Goal: Information Seeking & Learning: Understand process/instructions

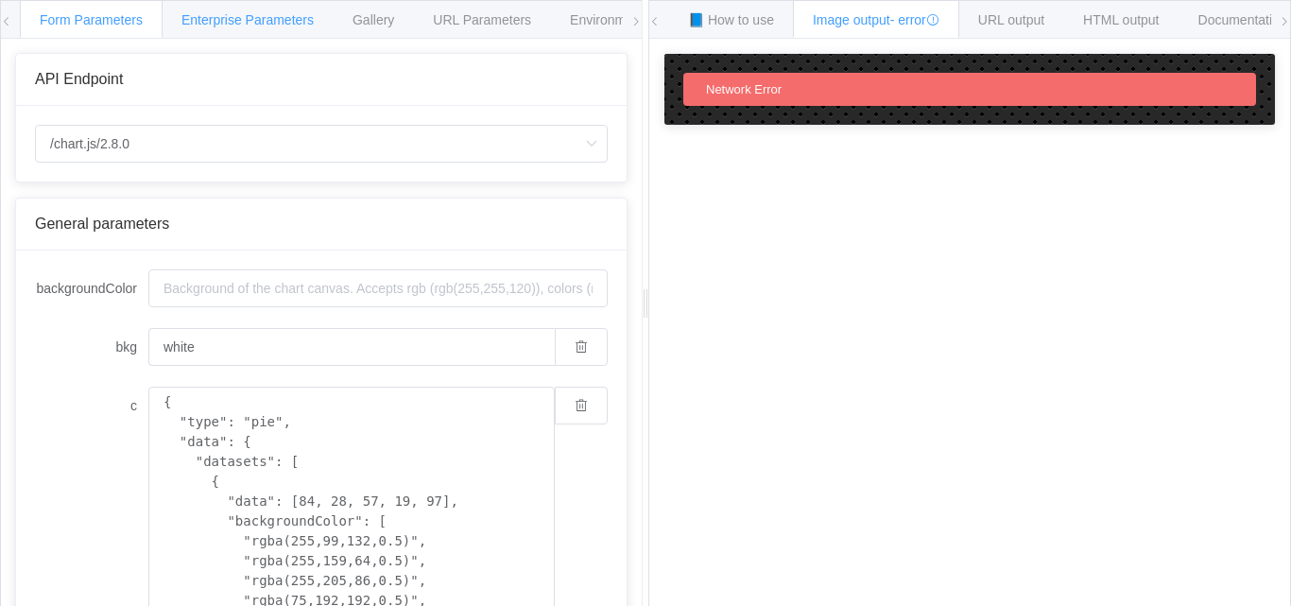
click at [221, 22] on span "Enterprise Parameters" at bounding box center [247, 19] width 132 height 15
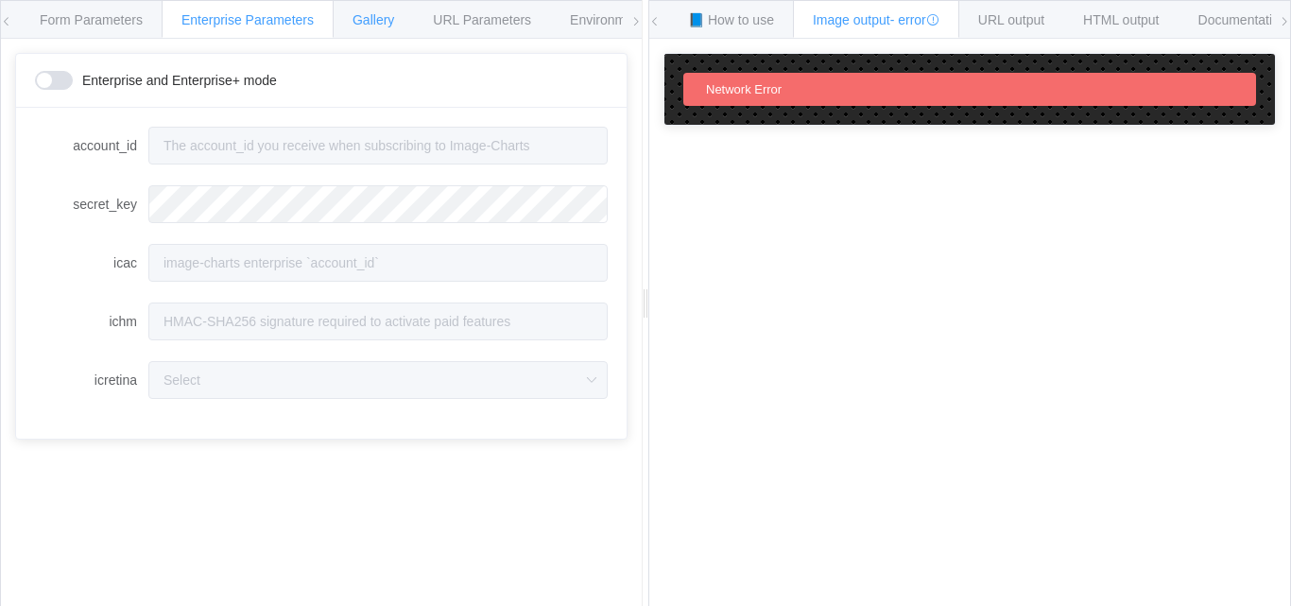
click at [381, 18] on span "Gallery" at bounding box center [373, 19] width 42 height 15
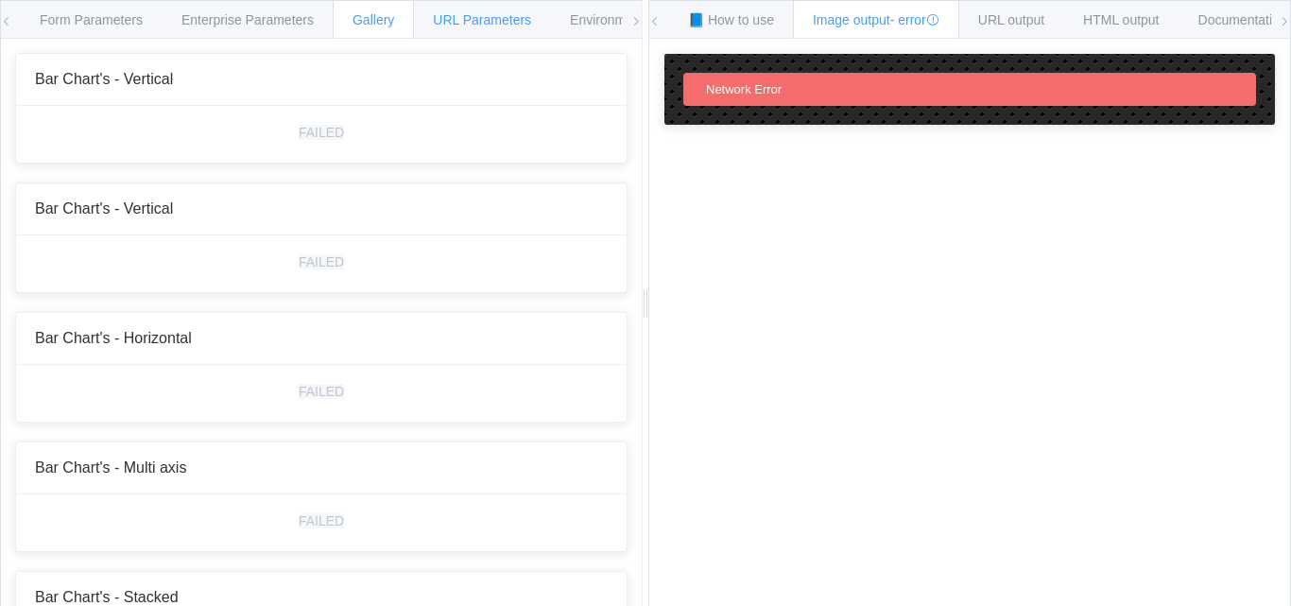
click at [507, 20] on span "URL Parameters" at bounding box center [482, 19] width 98 height 15
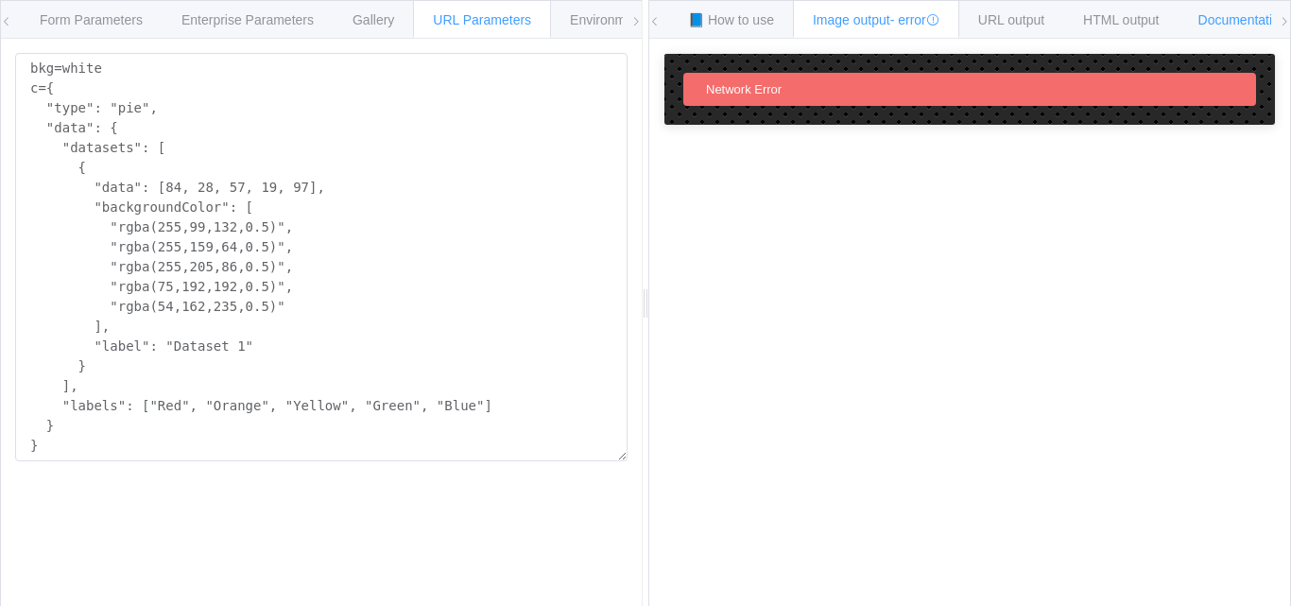
click at [1240, 26] on span "Documentation" at bounding box center [1242, 19] width 89 height 15
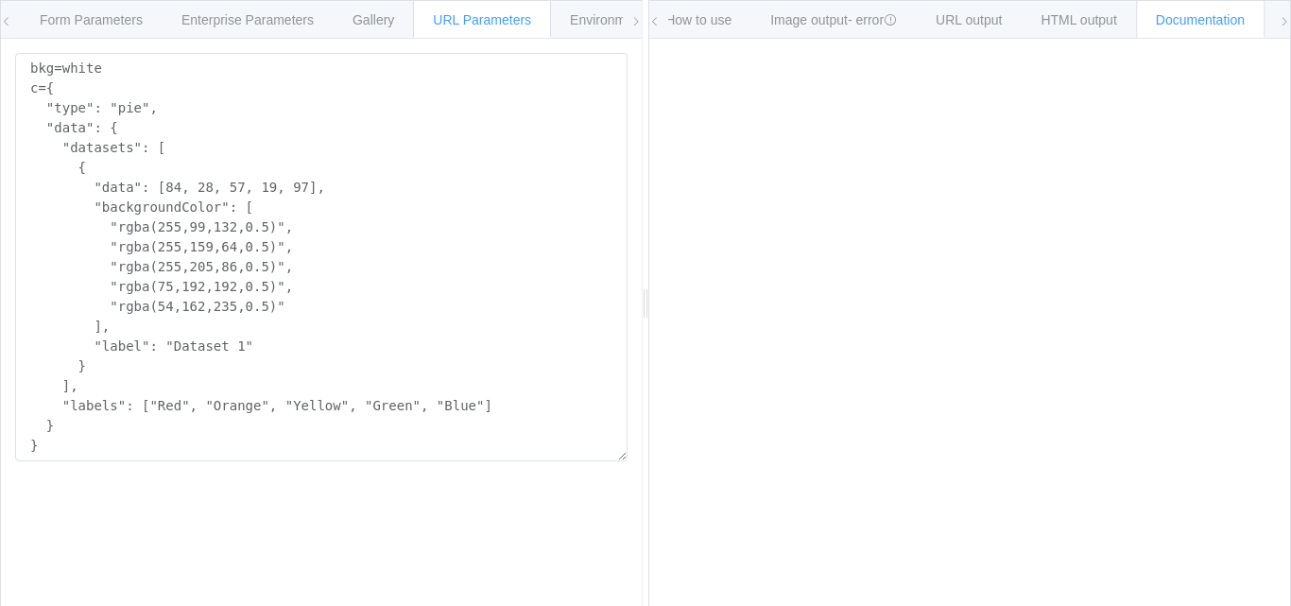
click at [10, 18] on icon at bounding box center [6, 21] width 11 height 11
click at [4, 22] on icon at bounding box center [6, 21] width 11 height 11
click at [95, 22] on span "Form Parameters" at bounding box center [91, 19] width 103 height 15
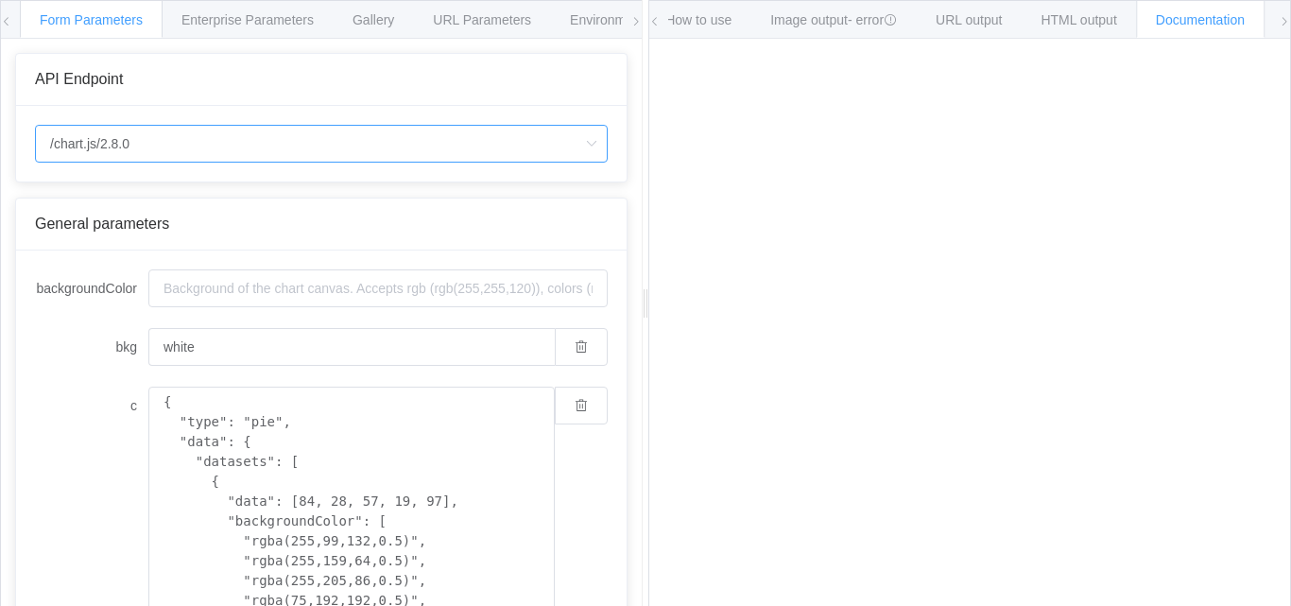
click at [377, 139] on input "/chart.js/2.8.0" at bounding box center [321, 144] width 573 height 38
click at [254, 14] on span "Enterprise Parameters" at bounding box center [247, 19] width 132 height 15
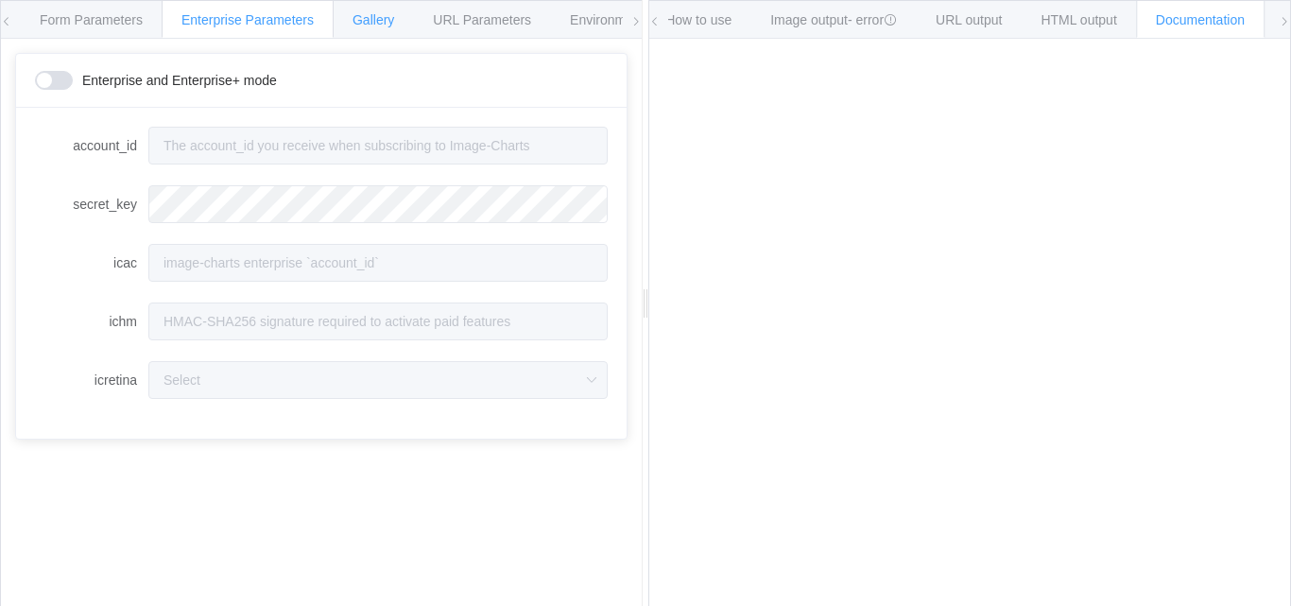
click at [366, 18] on span "Gallery" at bounding box center [373, 19] width 42 height 15
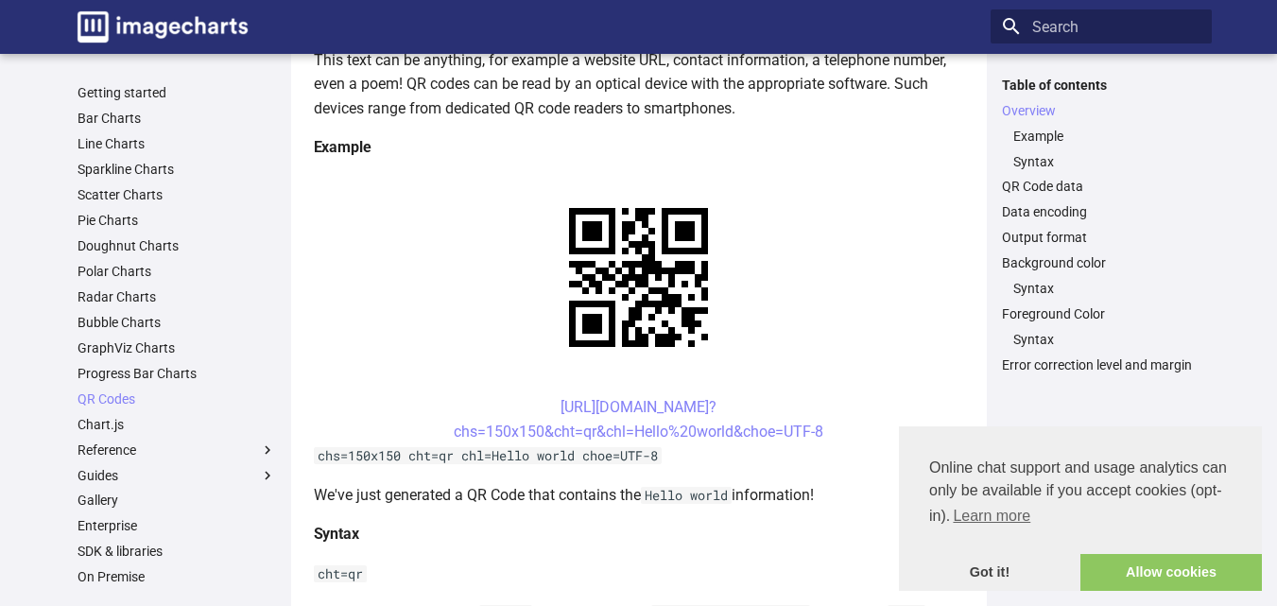
scroll to position [300, 0]
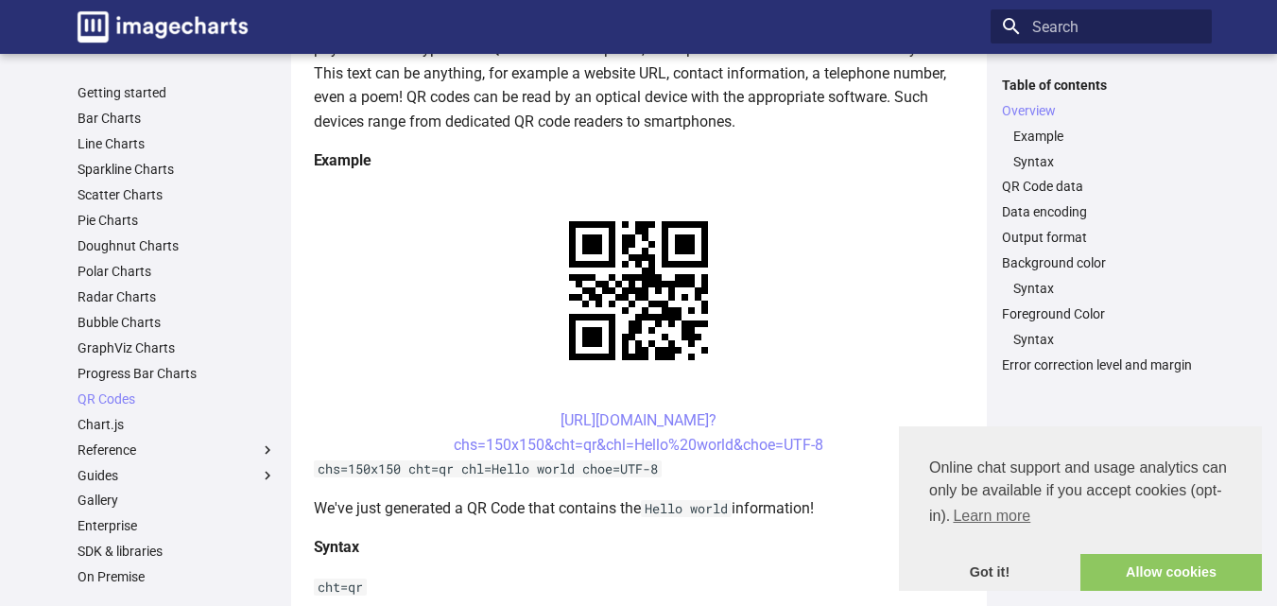
drag, startPoint x: 524, startPoint y: 234, endPoint x: 827, endPoint y: 270, distance: 304.5
click at [827, 408] on center "[URL][DOMAIN_NAME]? chs=150x150&cht=qr&chl=Hello%20world&choe=UTF-8" at bounding box center [639, 432] width 650 height 48
copy link "[URL][DOMAIN_NAME]? chs=150x150&cht=qr&chl=Hello%20world&choe=UTF-8"
drag, startPoint x: 515, startPoint y: 235, endPoint x: 860, endPoint y: 268, distance: 346.5
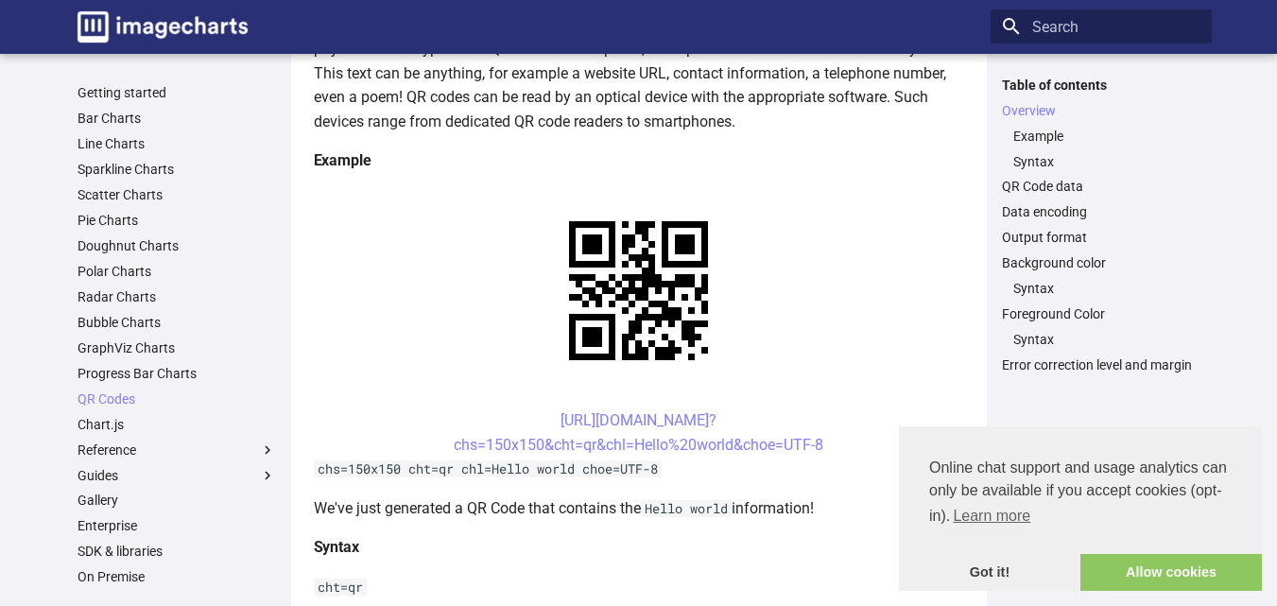
click at [860, 408] on center "[URL][DOMAIN_NAME]? chs=150x150&cht=qr&chl=Hello%20world&choe=UTF-8" at bounding box center [639, 432] width 650 height 48
copy link "[URL][DOMAIN_NAME]? chs=150x150&cht=qr&chl=Hello%20world&choe=UTF-8"
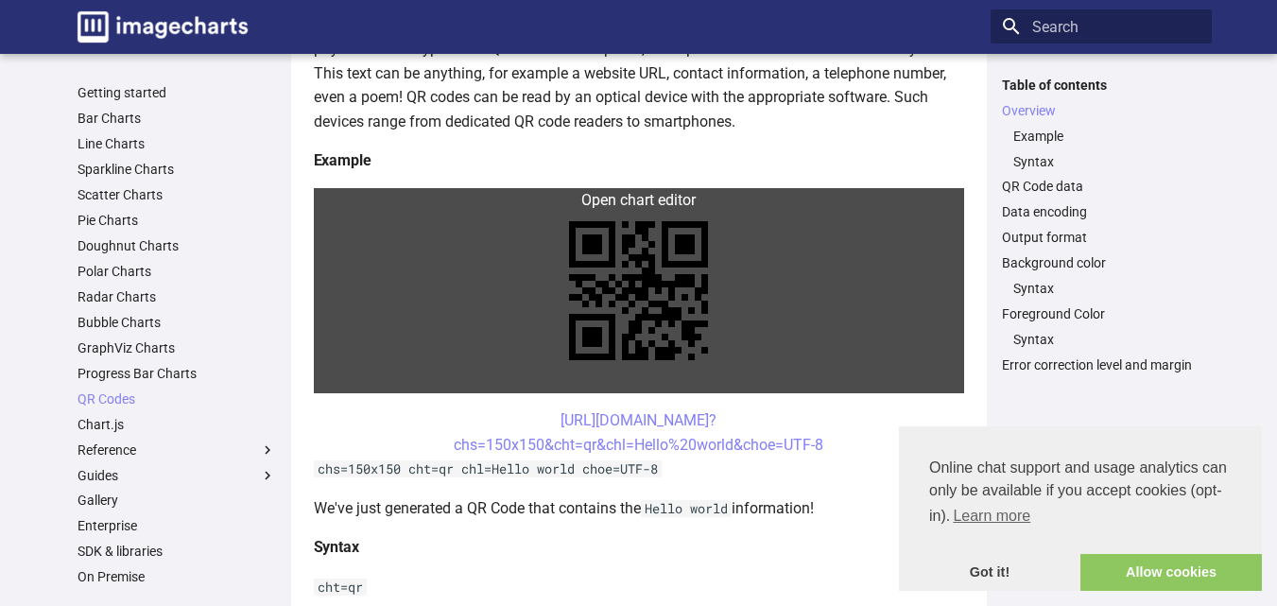
click at [586, 198] on link at bounding box center [639, 290] width 650 height 205
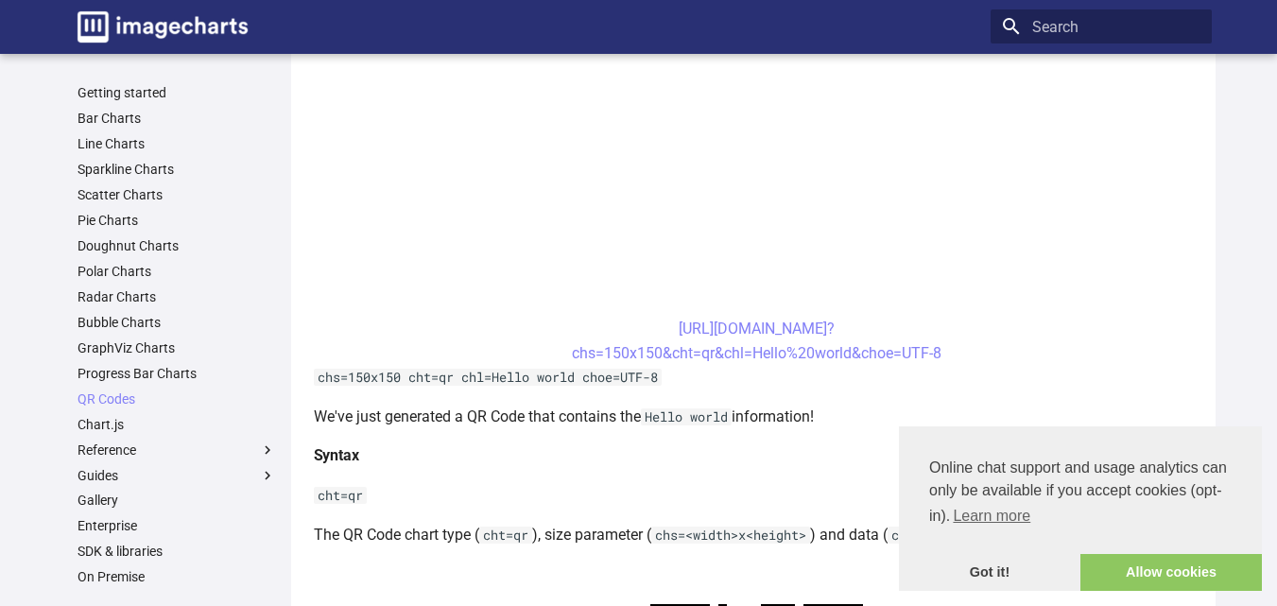
scroll to position [666, 0]
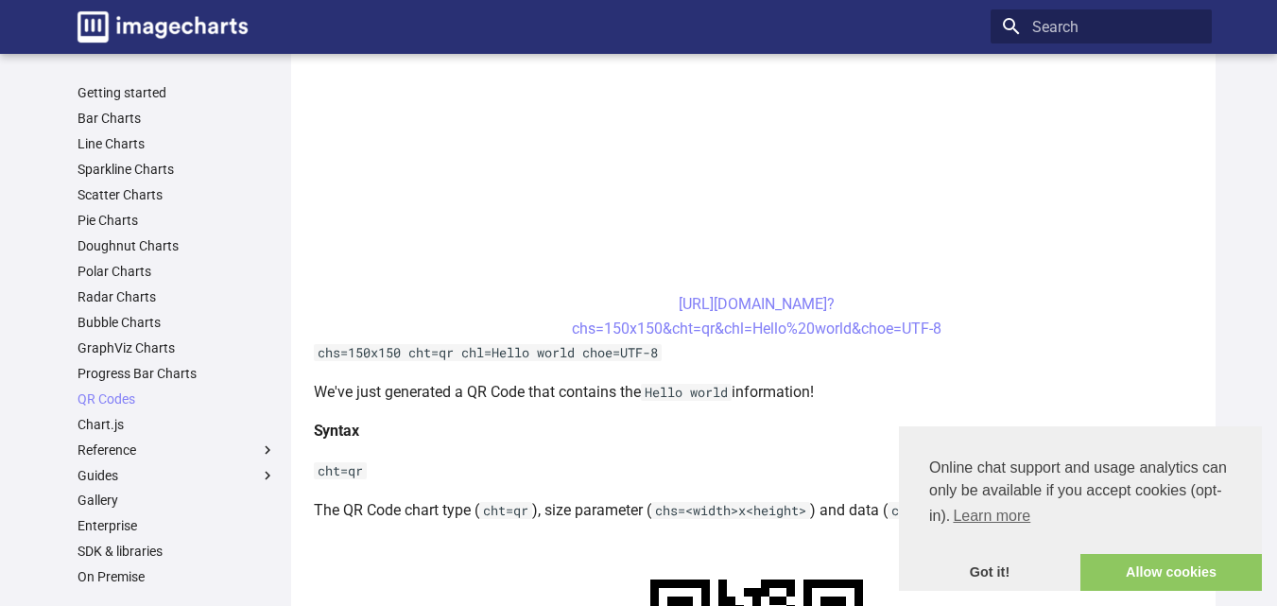
click at [1059, 391] on p "We've just generated a QR Code that contains the Hello world information!" at bounding box center [757, 392] width 886 height 25
drag, startPoint x: 637, startPoint y: 300, endPoint x: 950, endPoint y: 335, distance: 314.7
click at [950, 335] on center "[URL][DOMAIN_NAME]? chs=150x150&cht=qr&chl=Hello%20world&choe=UTF-8" at bounding box center [757, 316] width 886 height 48
copy link "[URL][DOMAIN_NAME]? chs=150x150&cht=qr&chl=Hello%20world&choe=UTF-8"
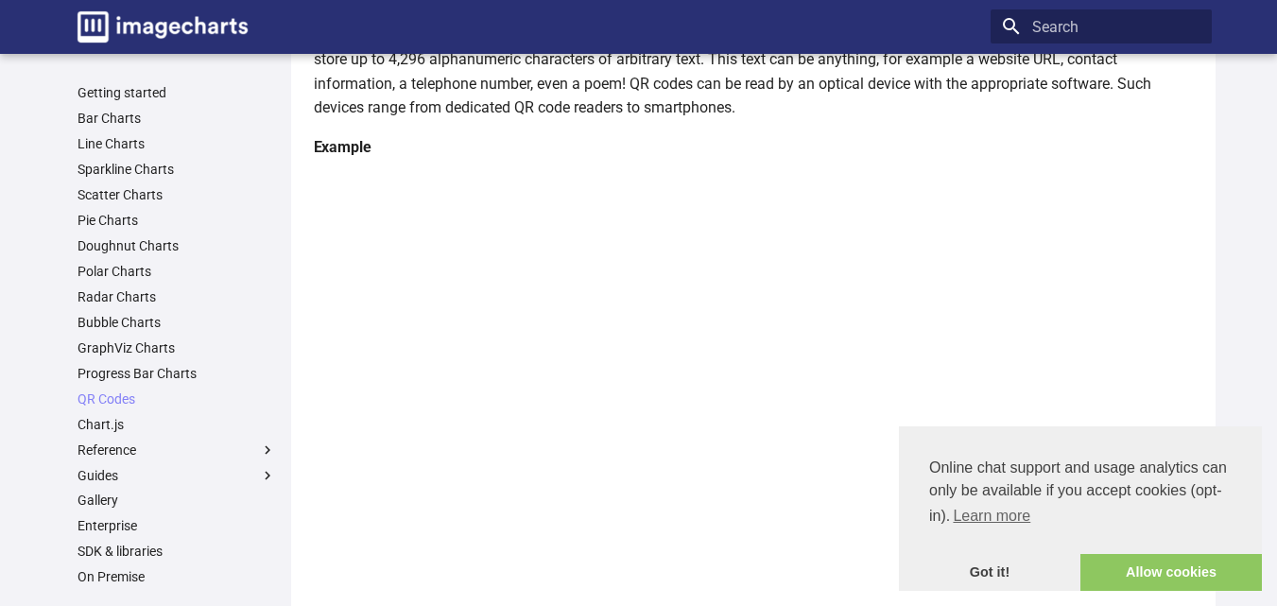
scroll to position [300, 0]
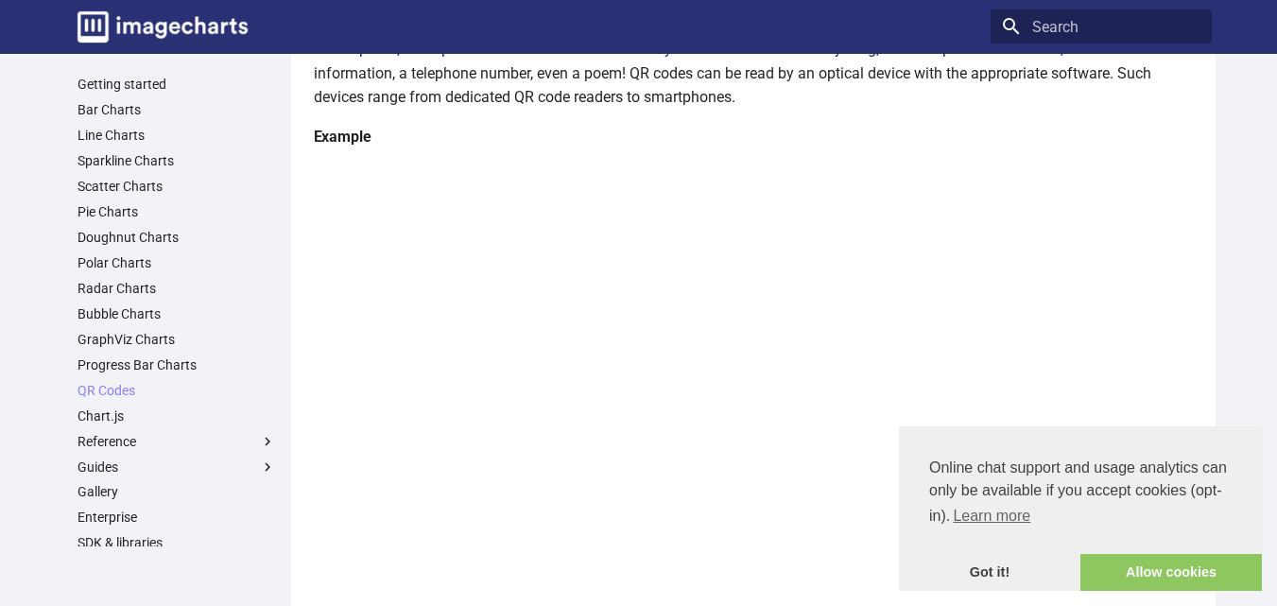
scroll to position [0, 0]
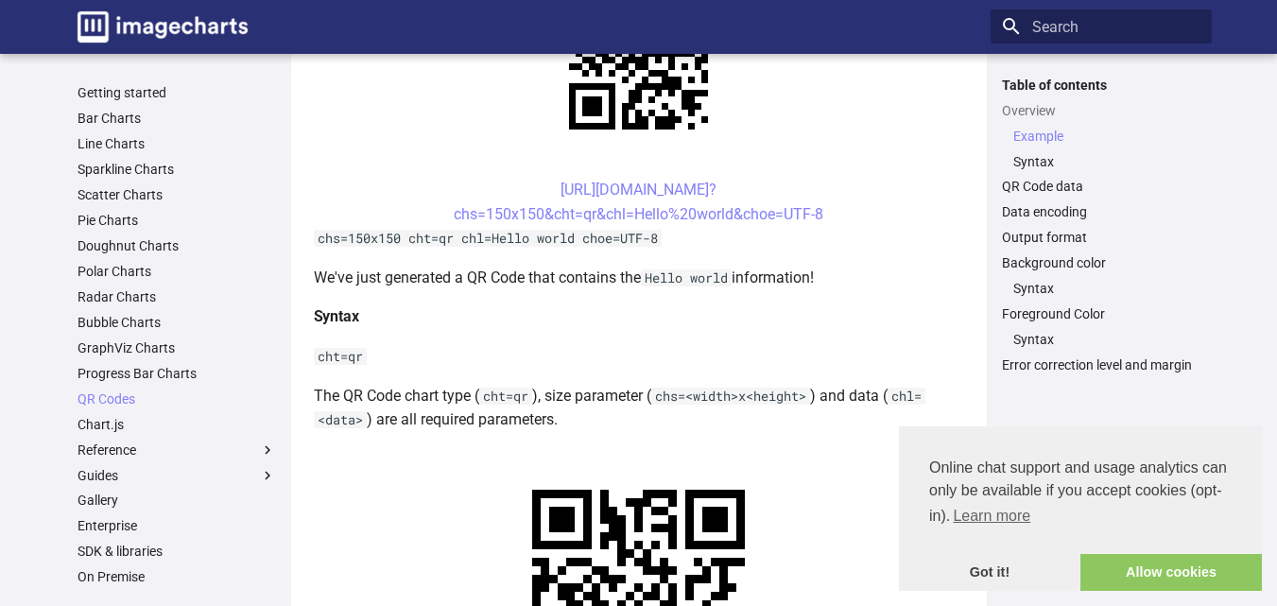
scroll to position [537, 0]
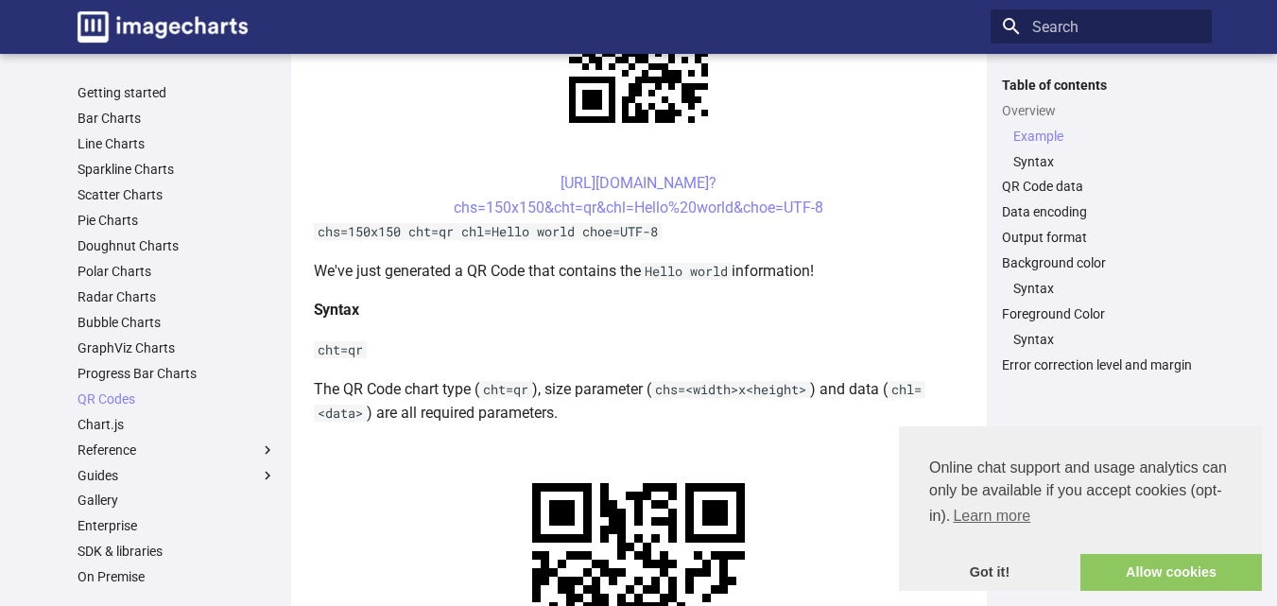
drag, startPoint x: 514, startPoint y: 180, endPoint x: 846, endPoint y: 203, distance: 332.5
click at [846, 203] on center "[URL][DOMAIN_NAME]? chs=150x150&cht=qr&chl=Hello%20world&choe=UTF-8" at bounding box center [639, 195] width 650 height 48
copy link "[URL][DOMAIN_NAME]? chs=150x150&cht=qr&chl=Hello%20world&choe=UTF-8"
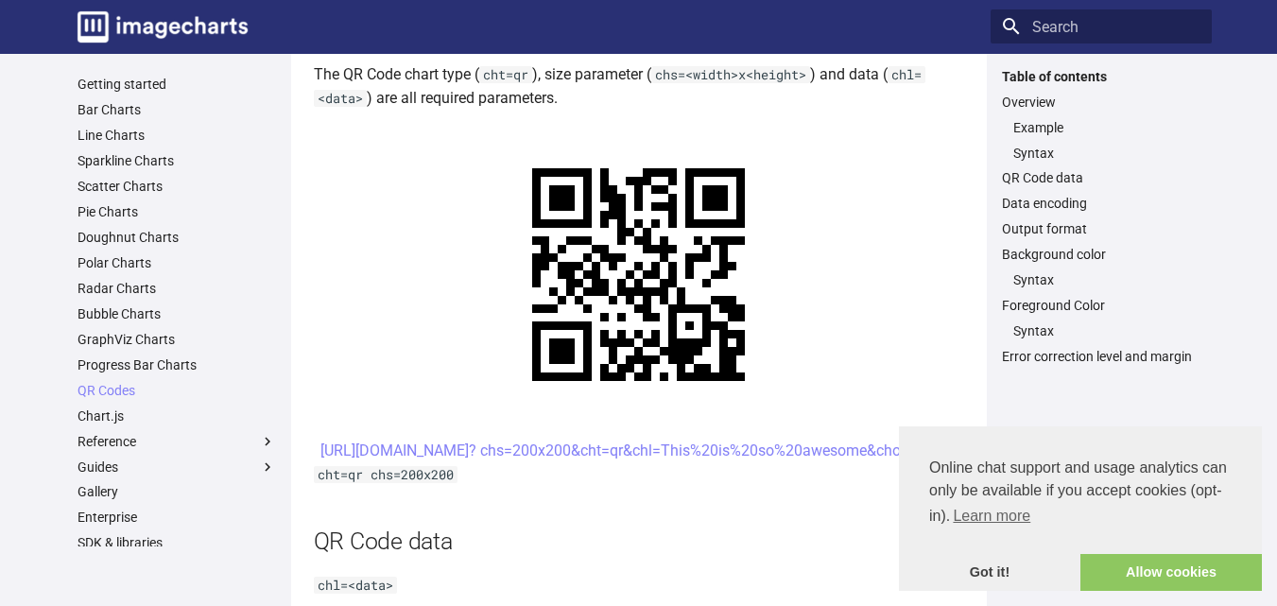
scroll to position [0, 0]
